Goal: Task Accomplishment & Management: Complete application form

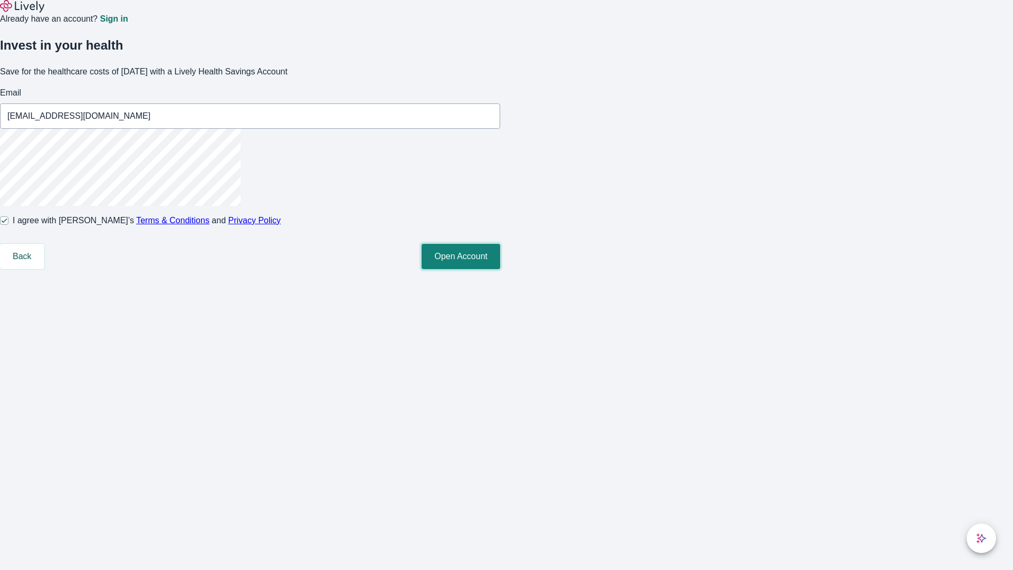
click at [500, 269] on button "Open Account" at bounding box center [460, 256] width 79 height 25
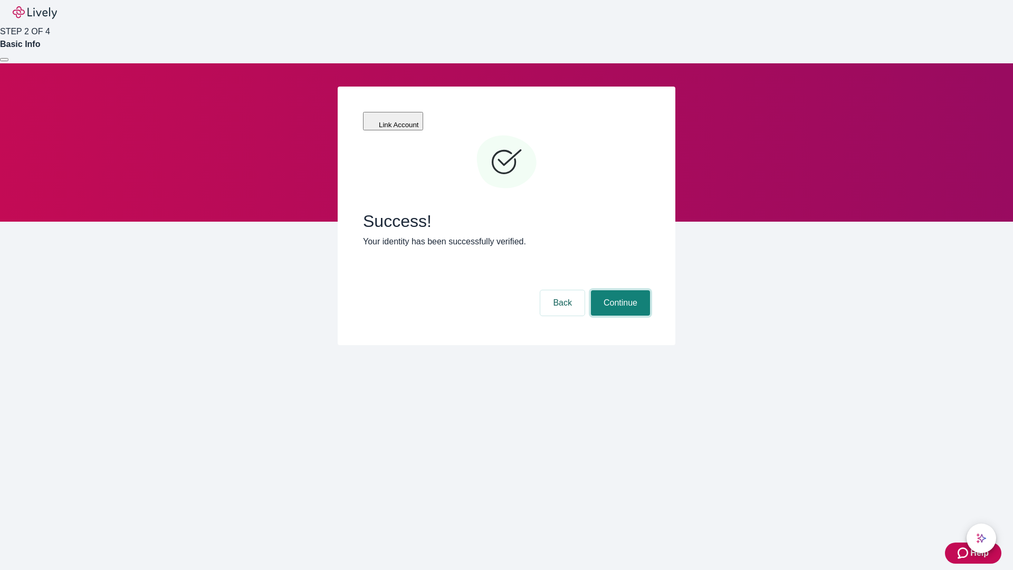
click at [619, 290] on button "Continue" at bounding box center [620, 302] width 59 height 25
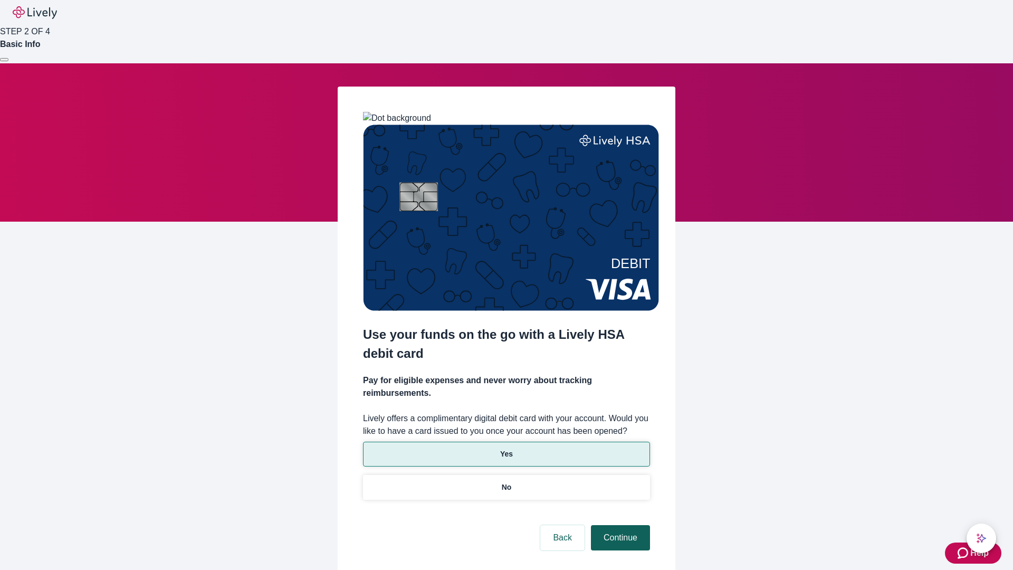
click at [506, 482] on p "No" at bounding box center [507, 487] width 10 height 11
click at [619, 525] on button "Continue" at bounding box center [620, 537] width 59 height 25
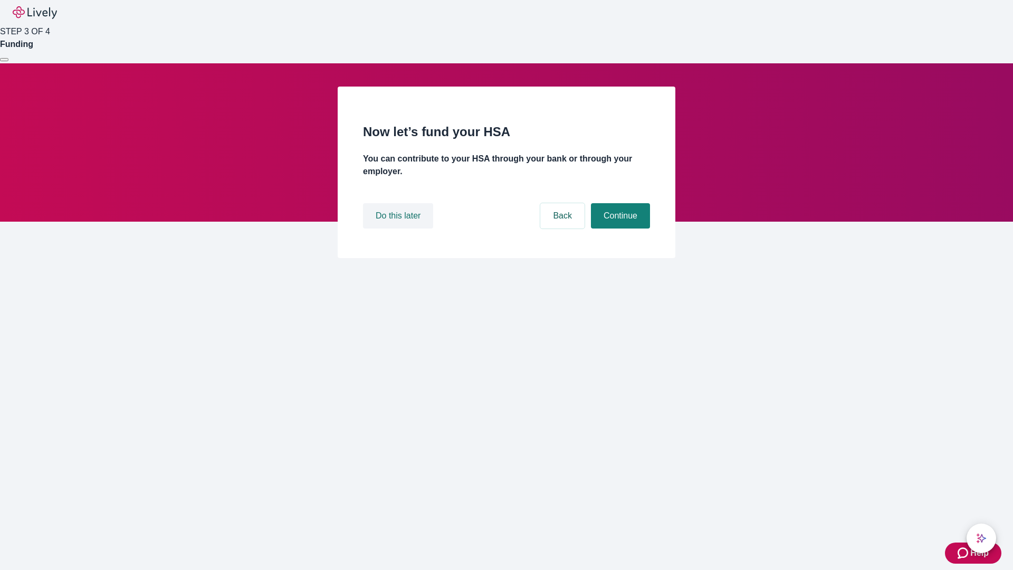
click at [399, 228] on button "Do this later" at bounding box center [398, 215] width 70 height 25
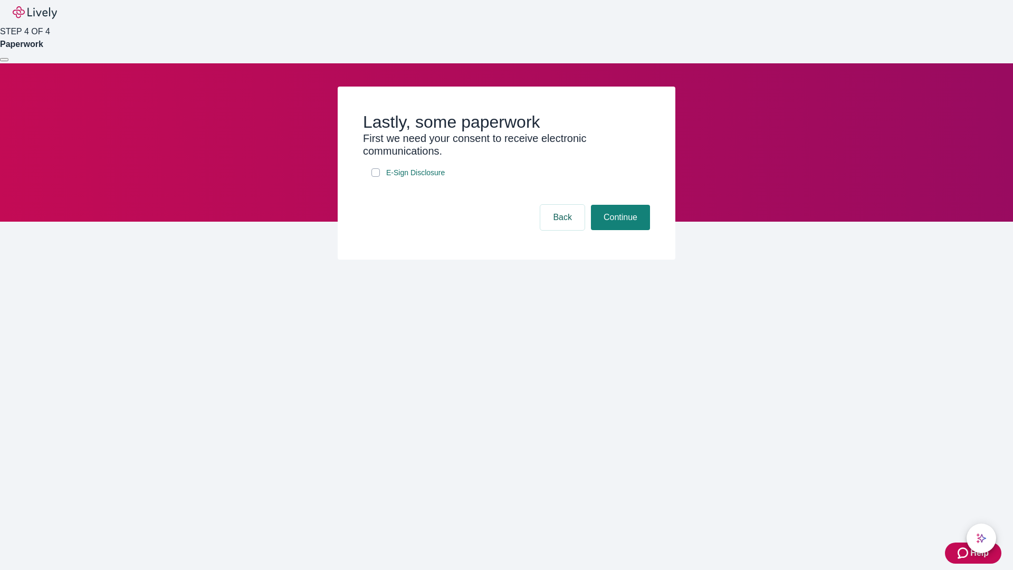
click at [376, 177] on input "E-Sign Disclosure" at bounding box center [375, 172] width 8 height 8
checkbox input "true"
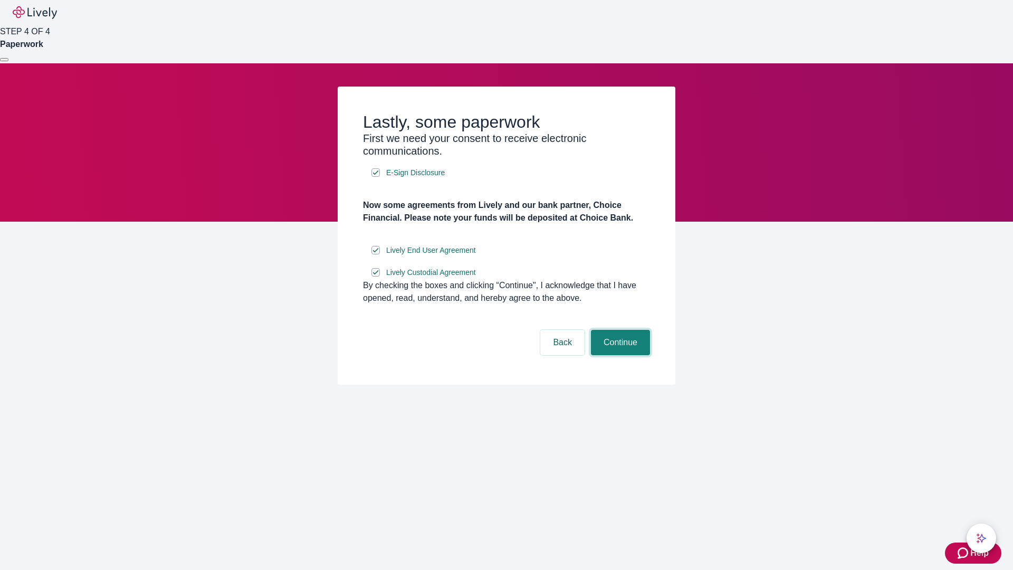
click at [619, 355] on button "Continue" at bounding box center [620, 342] width 59 height 25
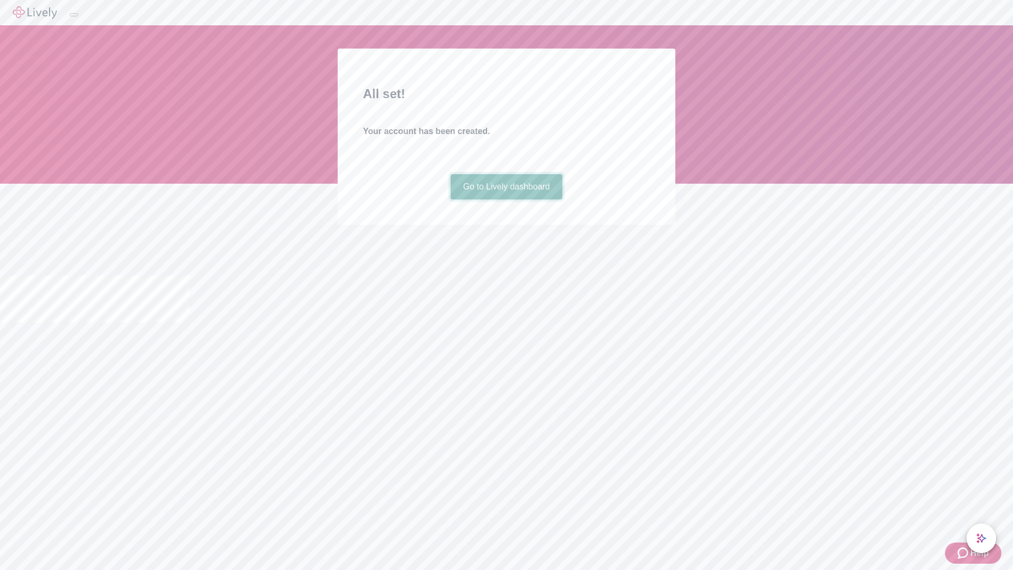
click at [506, 199] on link "Go to Lively dashboard" at bounding box center [506, 186] width 112 height 25
